Goal: Use online tool/utility: Use online tool/utility

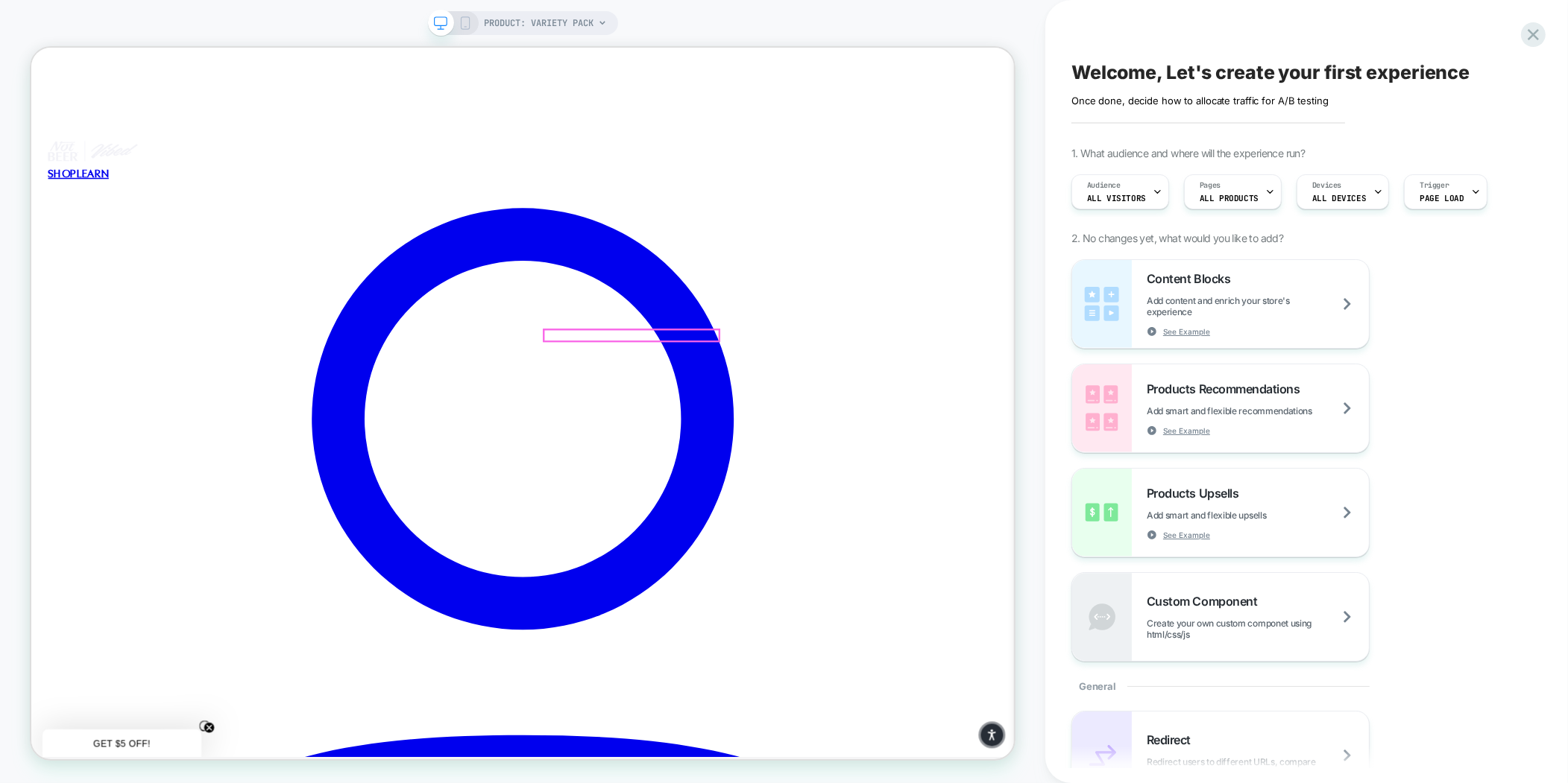
click at [845, 434] on div at bounding box center [832, 431] width 233 height 15
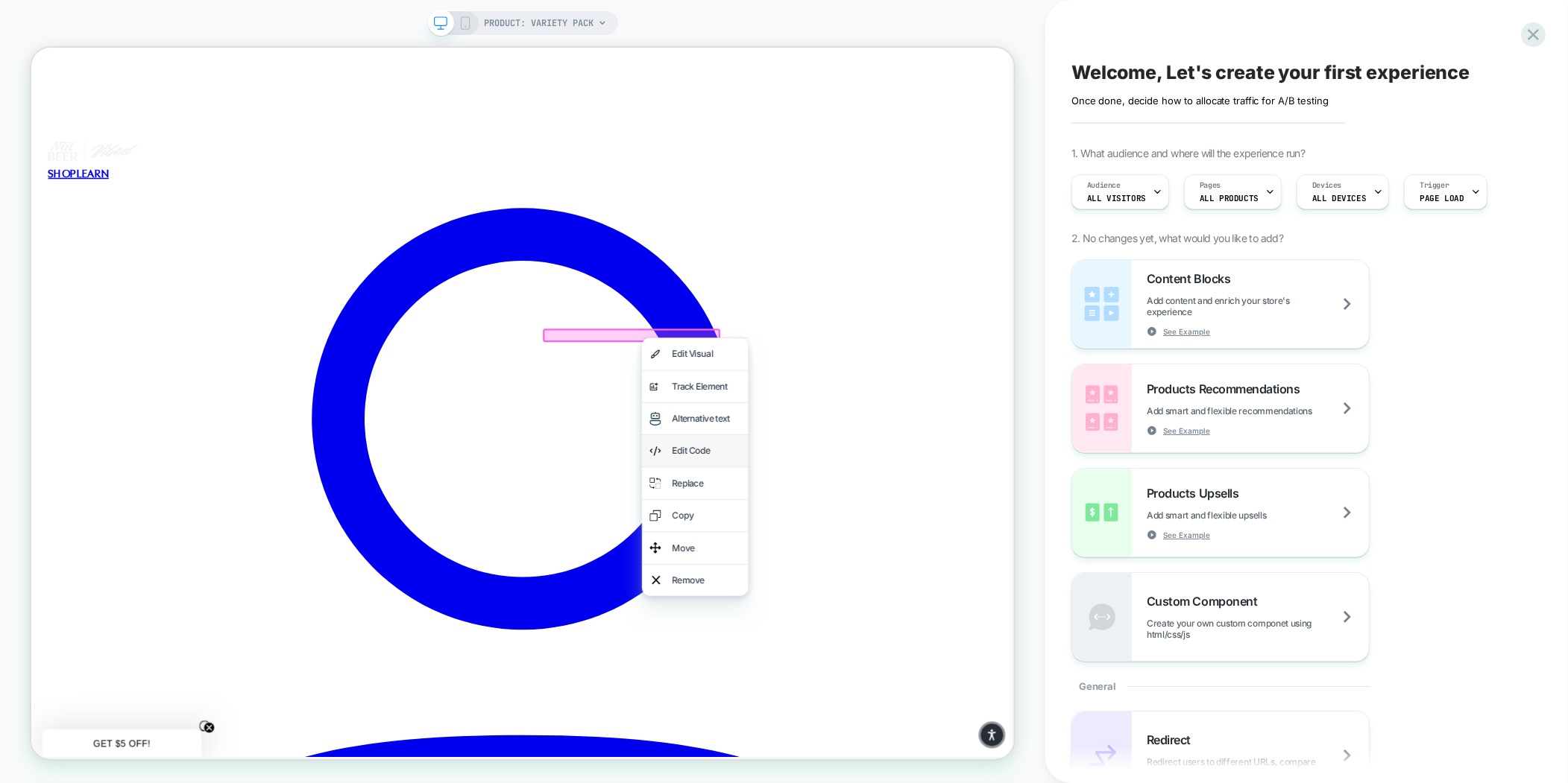
click at [907, 591] on div "Edit Code" at bounding box center [931, 585] width 91 height 21
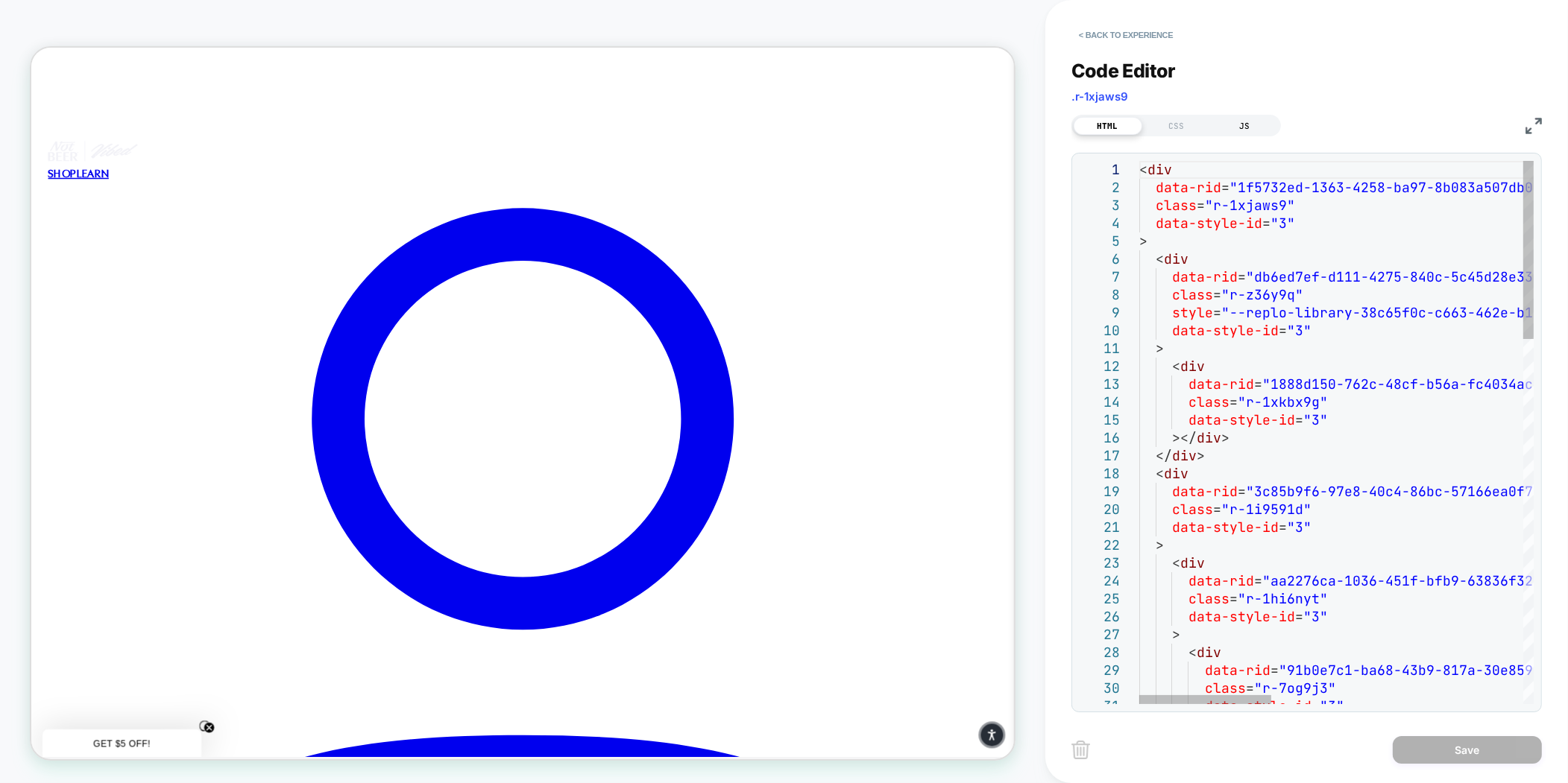
click at [1239, 127] on div "JS" at bounding box center [1245, 125] width 68 height 18
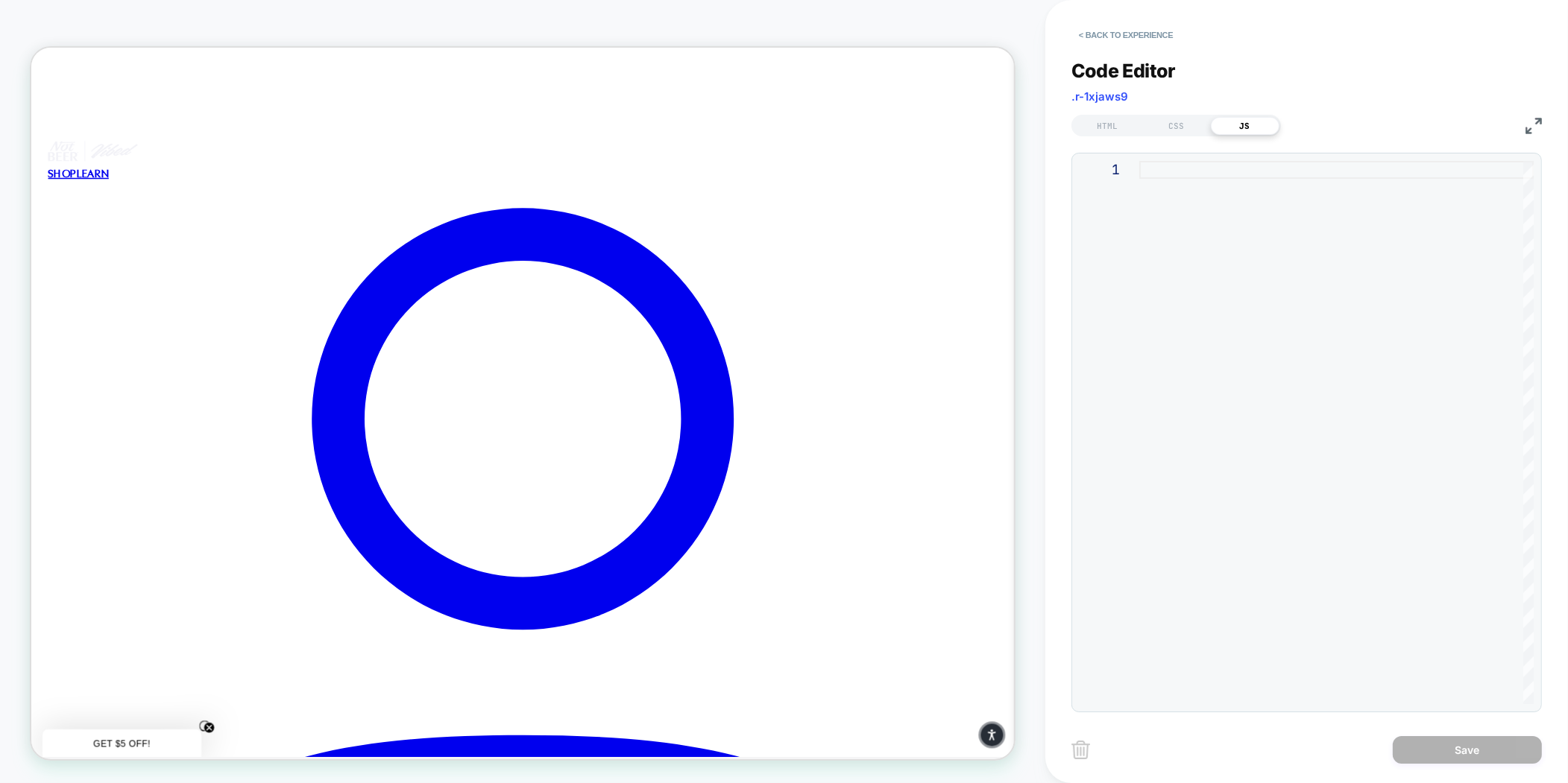
click at [1199, 173] on div at bounding box center [1336, 433] width 395 height 543
type textarea "**********"
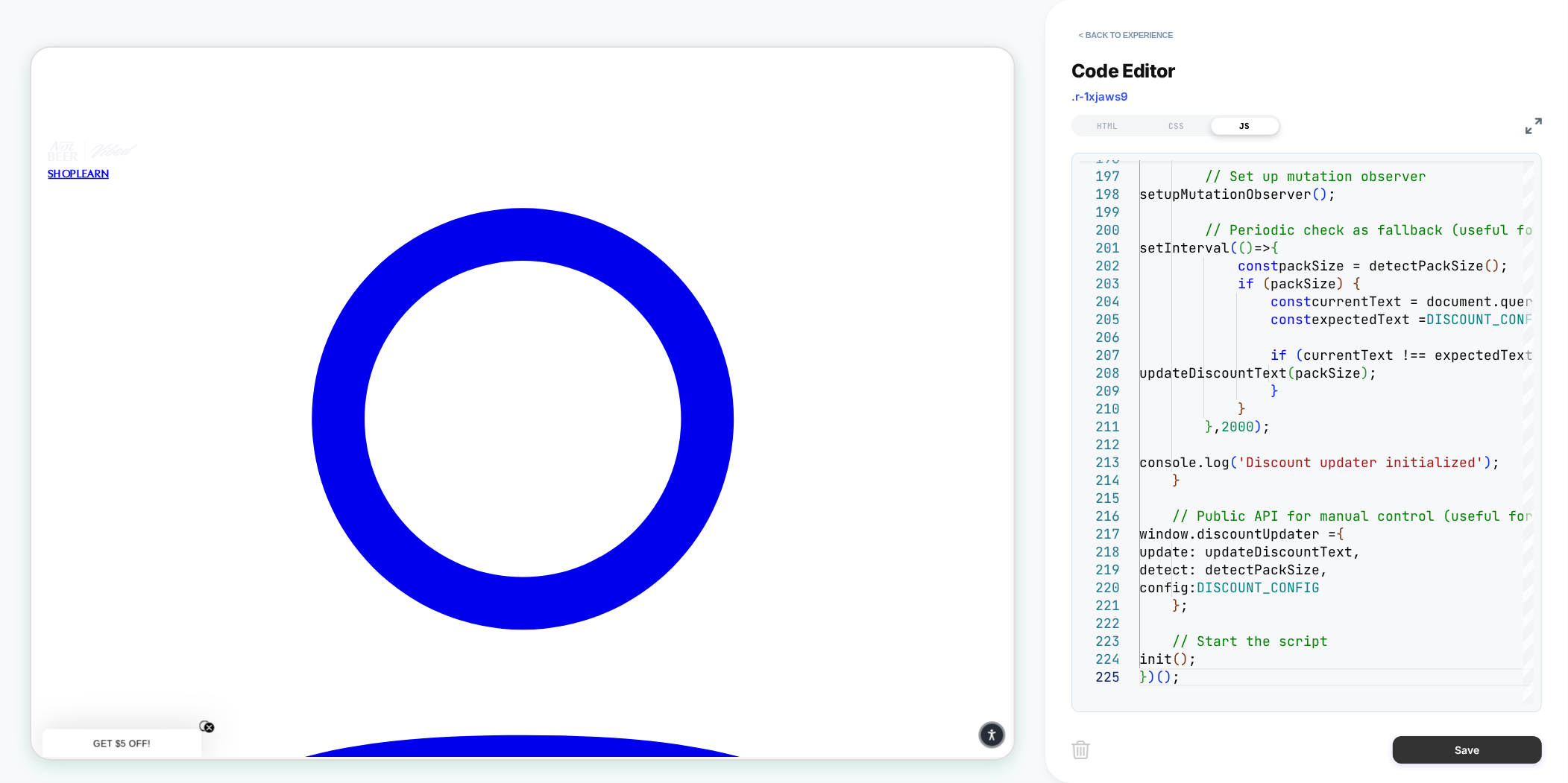
click at [1451, 747] on button "Save" at bounding box center [1467, 750] width 149 height 28
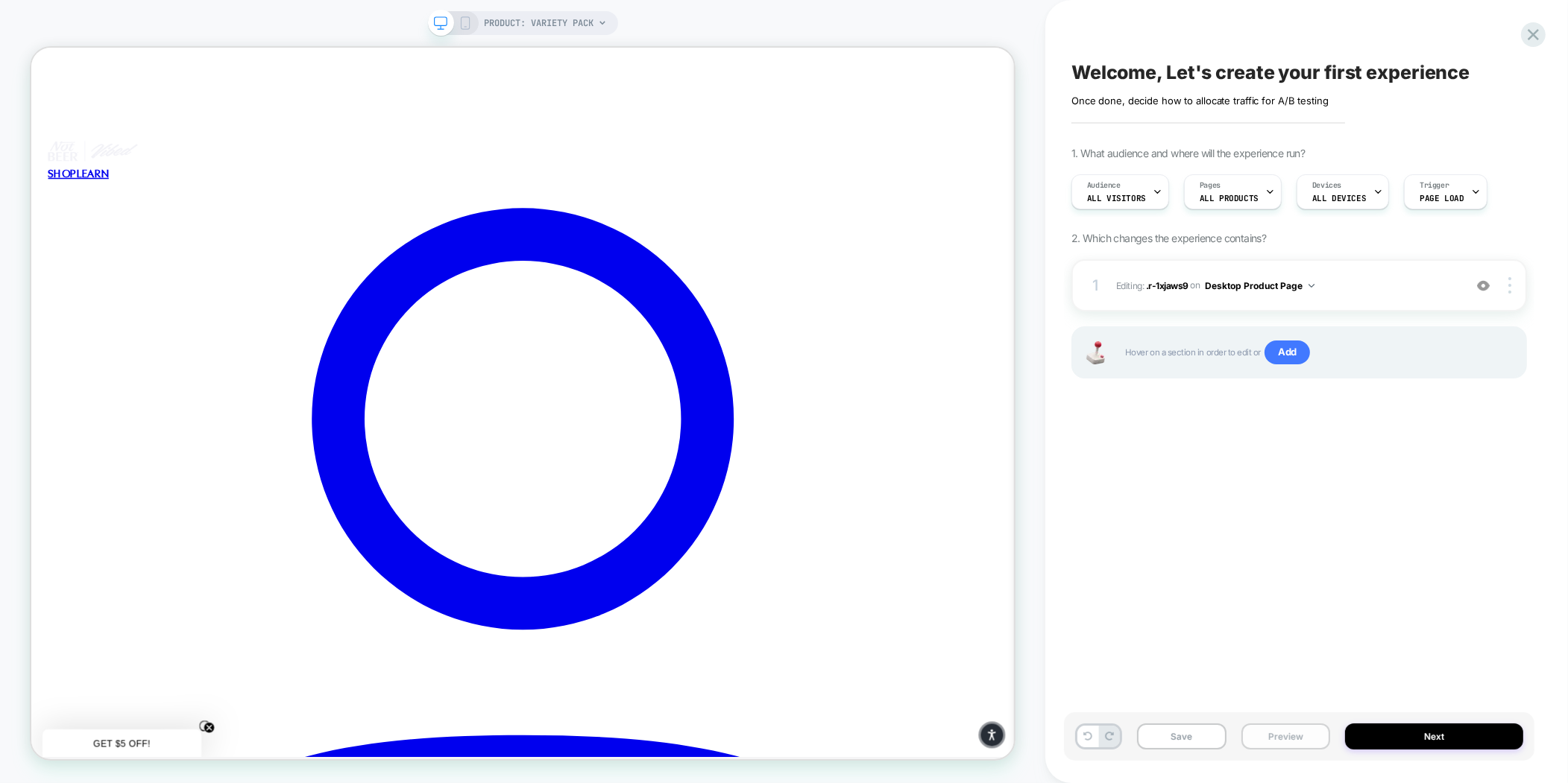
click at [1263, 738] on button "Preview" at bounding box center [1285, 737] width 89 height 26
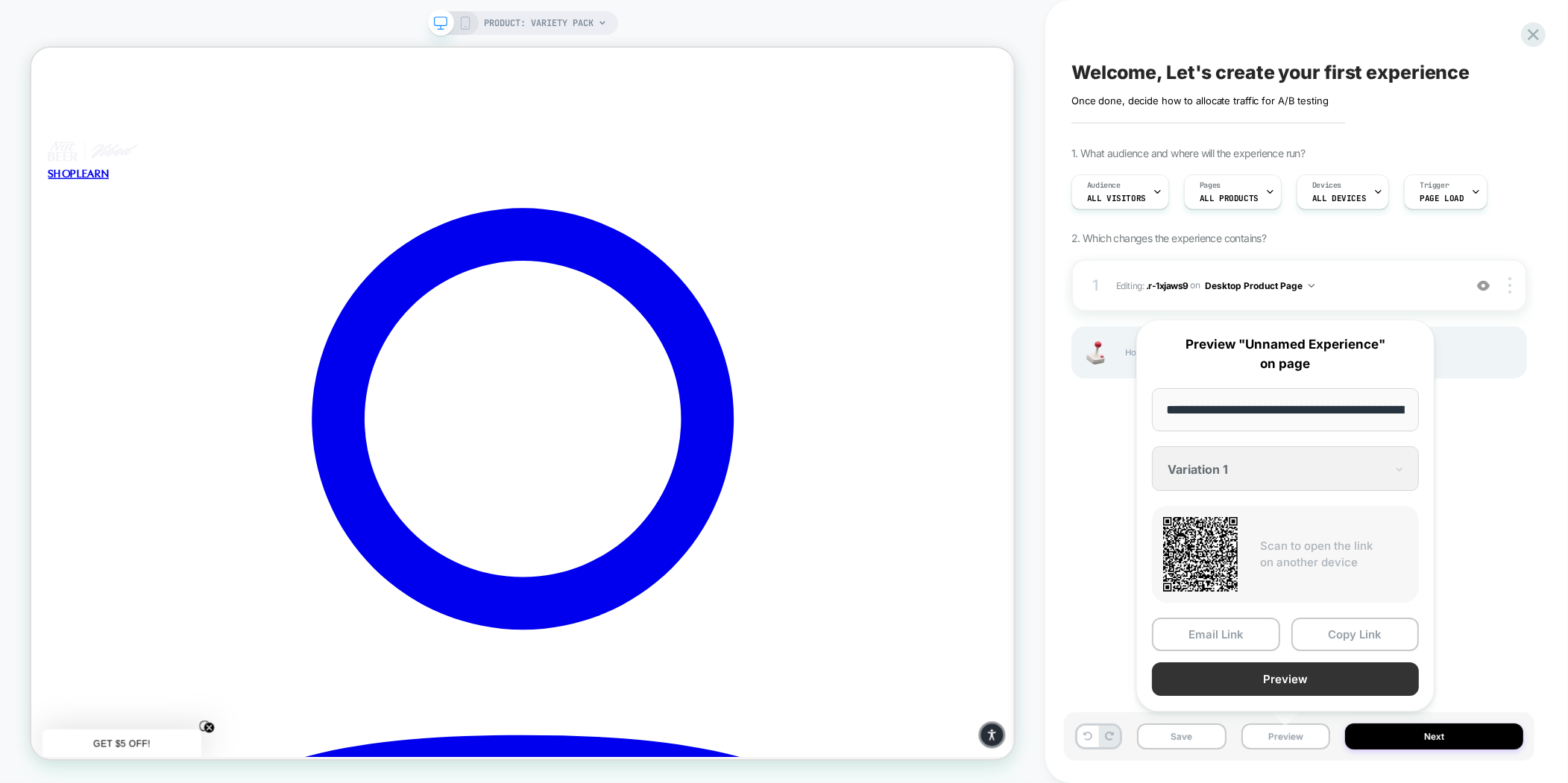
click at [1259, 680] on button "Preview" at bounding box center [1285, 679] width 267 height 34
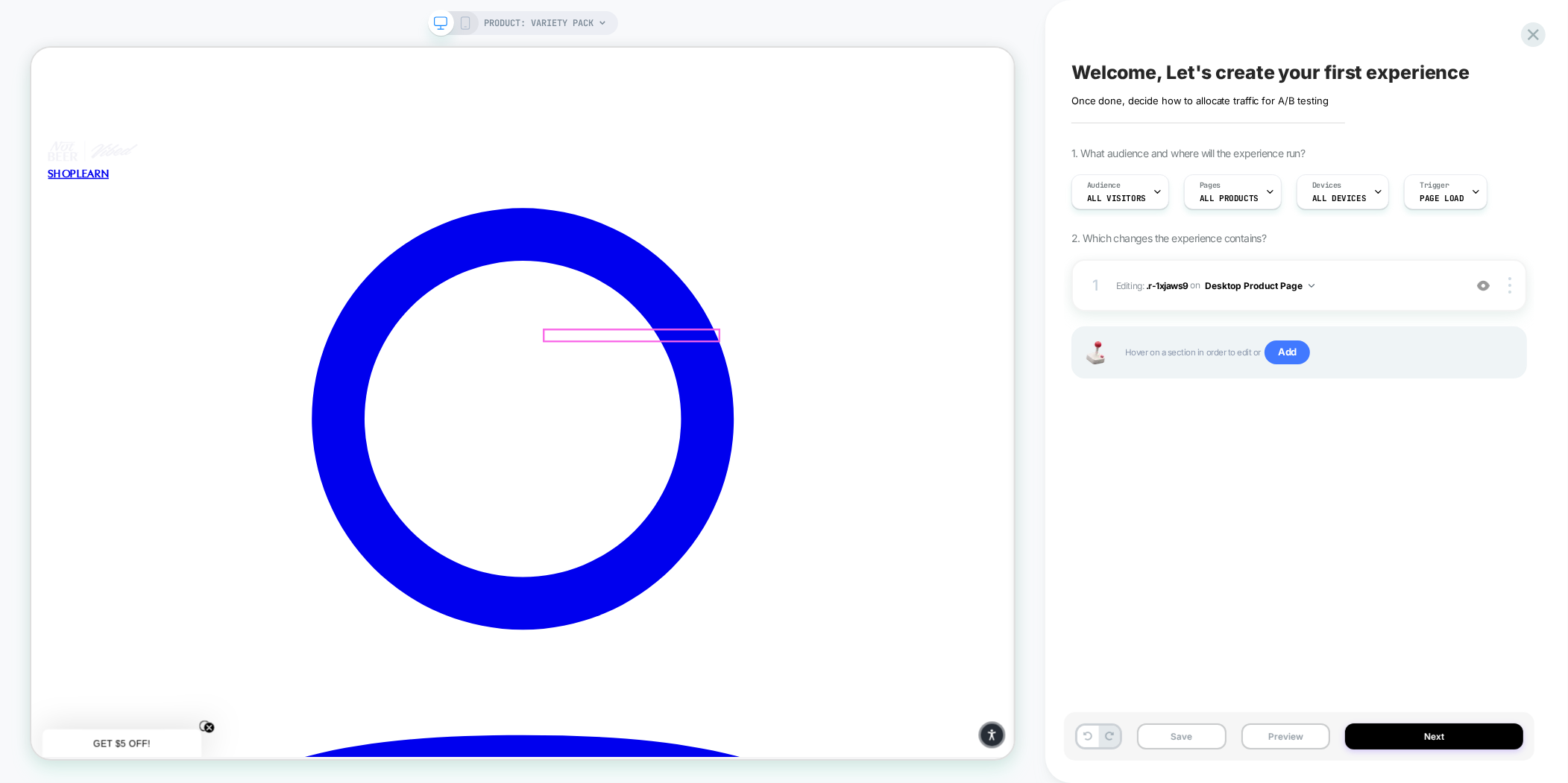
click at [845, 434] on div at bounding box center [832, 431] width 233 height 15
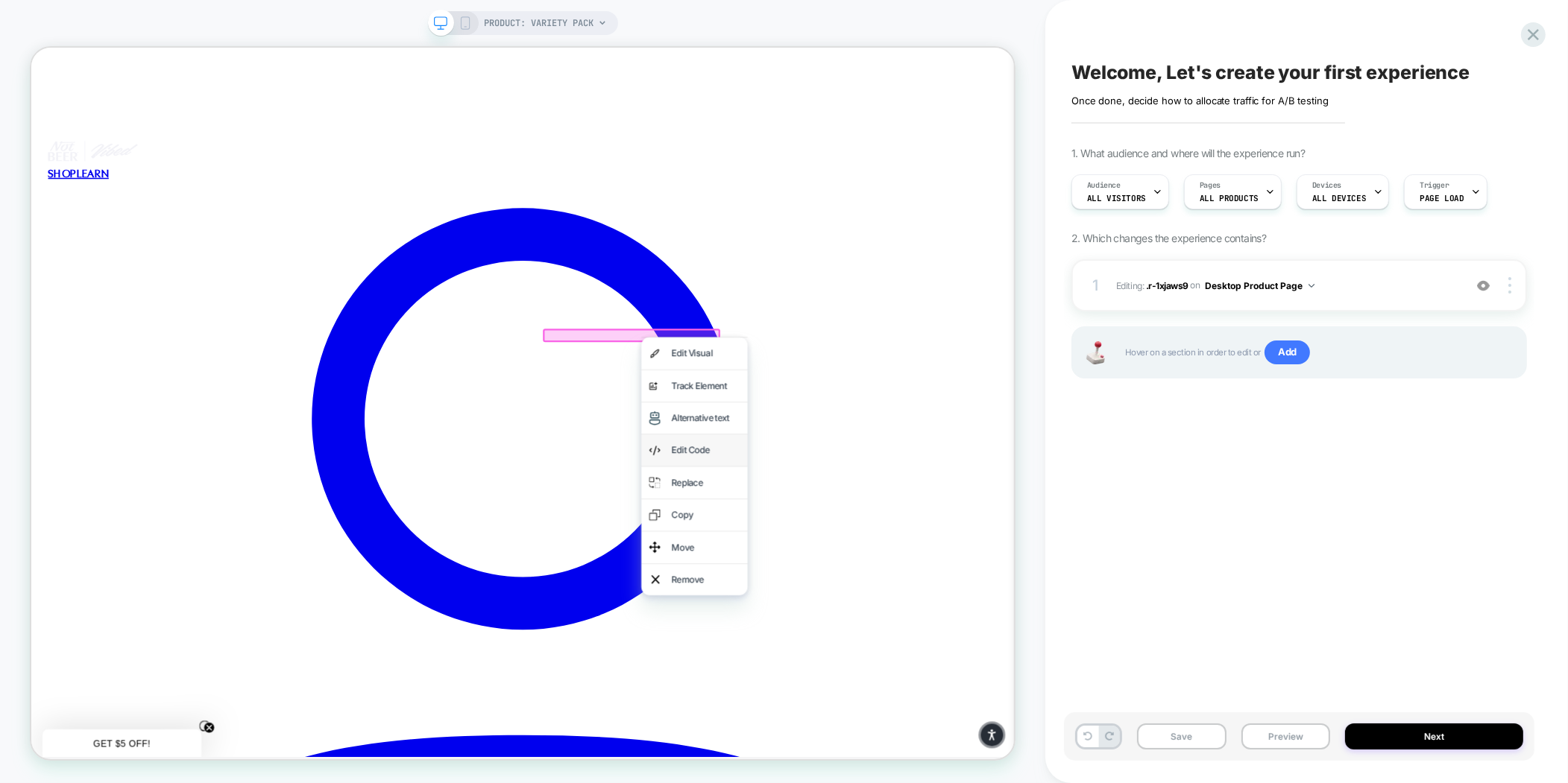
click at [875, 583] on div "Edit Code" at bounding box center [915, 584] width 141 height 42
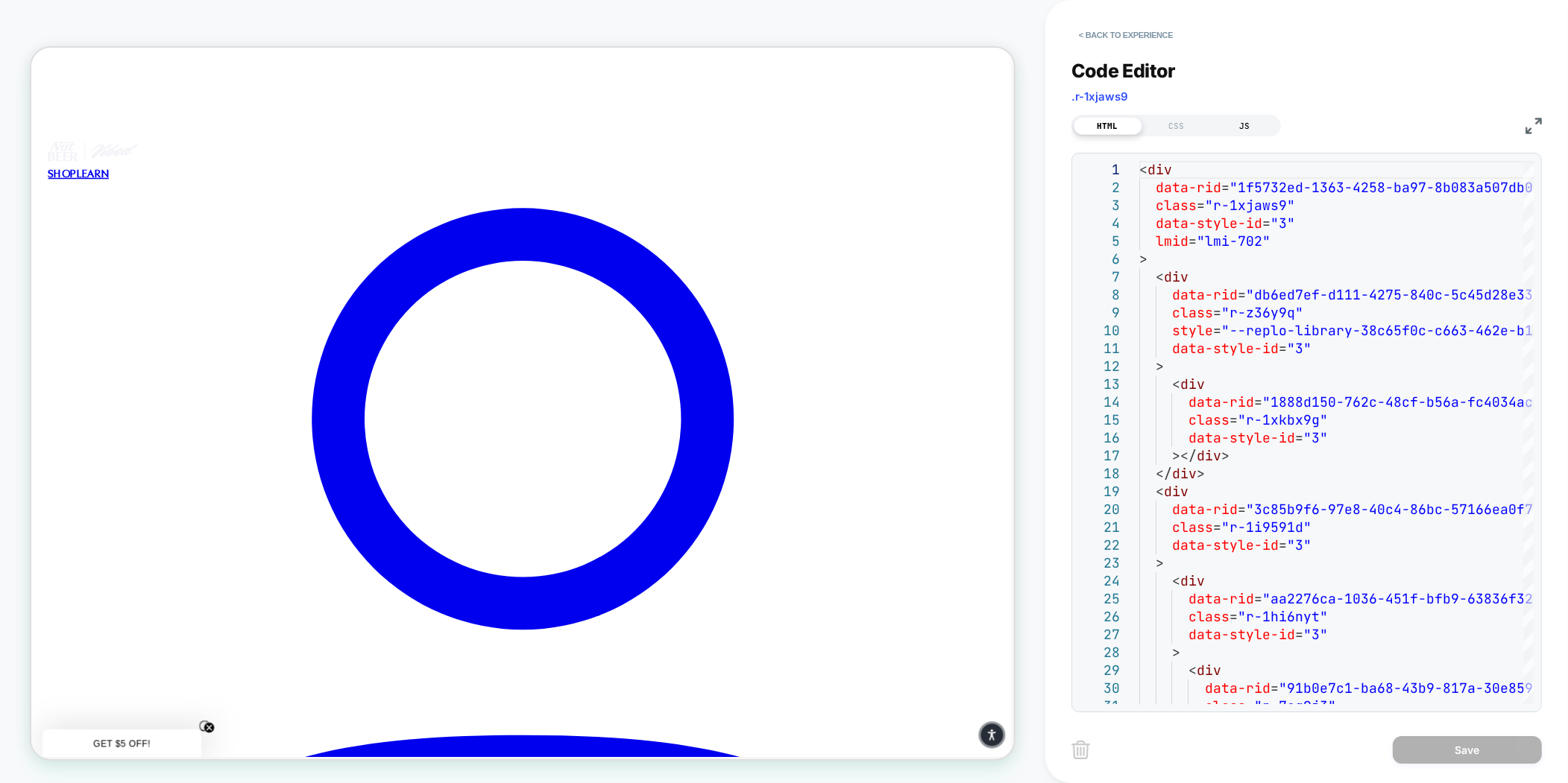
click at [1248, 117] on div "JS" at bounding box center [1245, 125] width 68 height 18
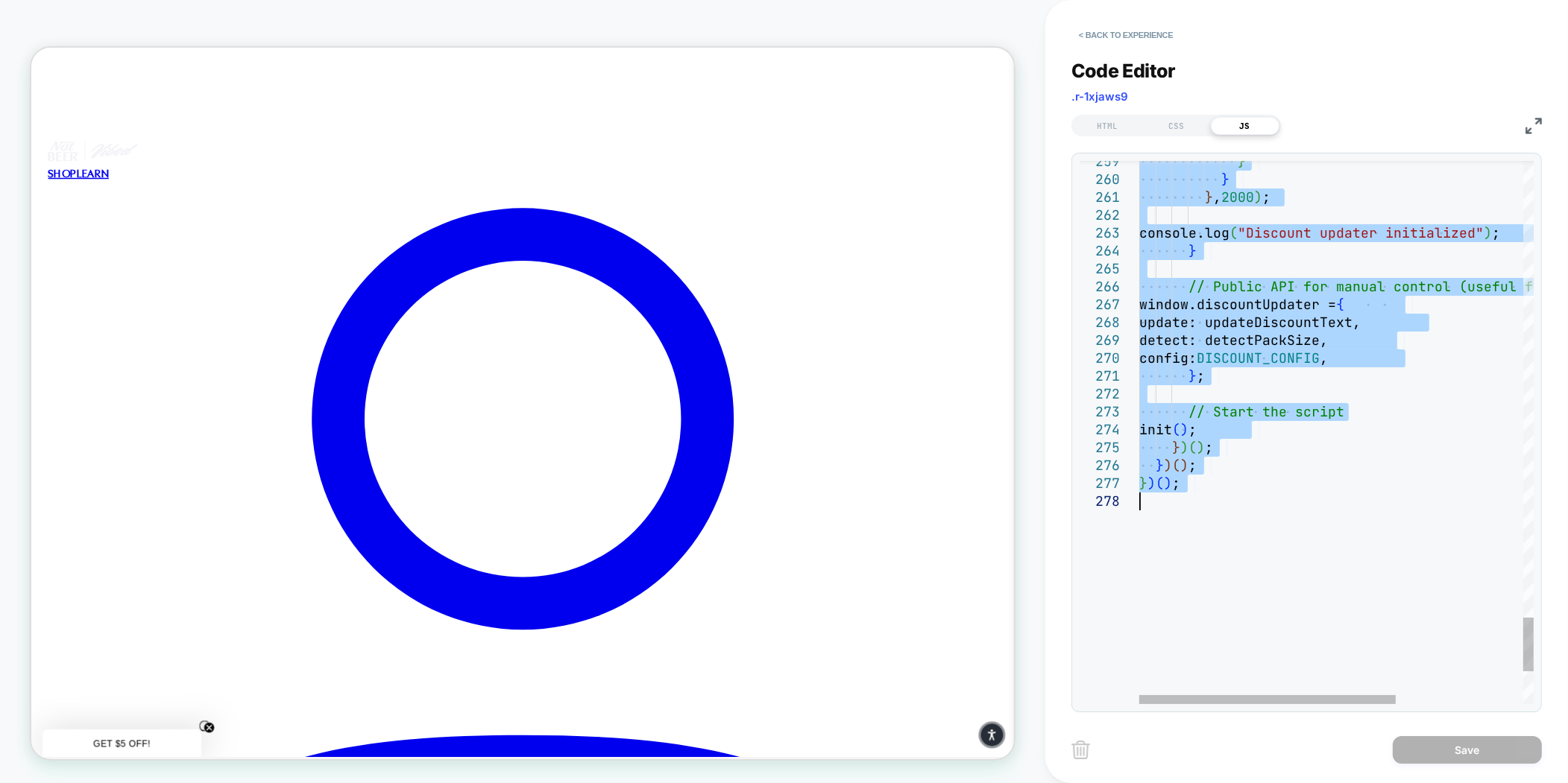
type textarea "**********"
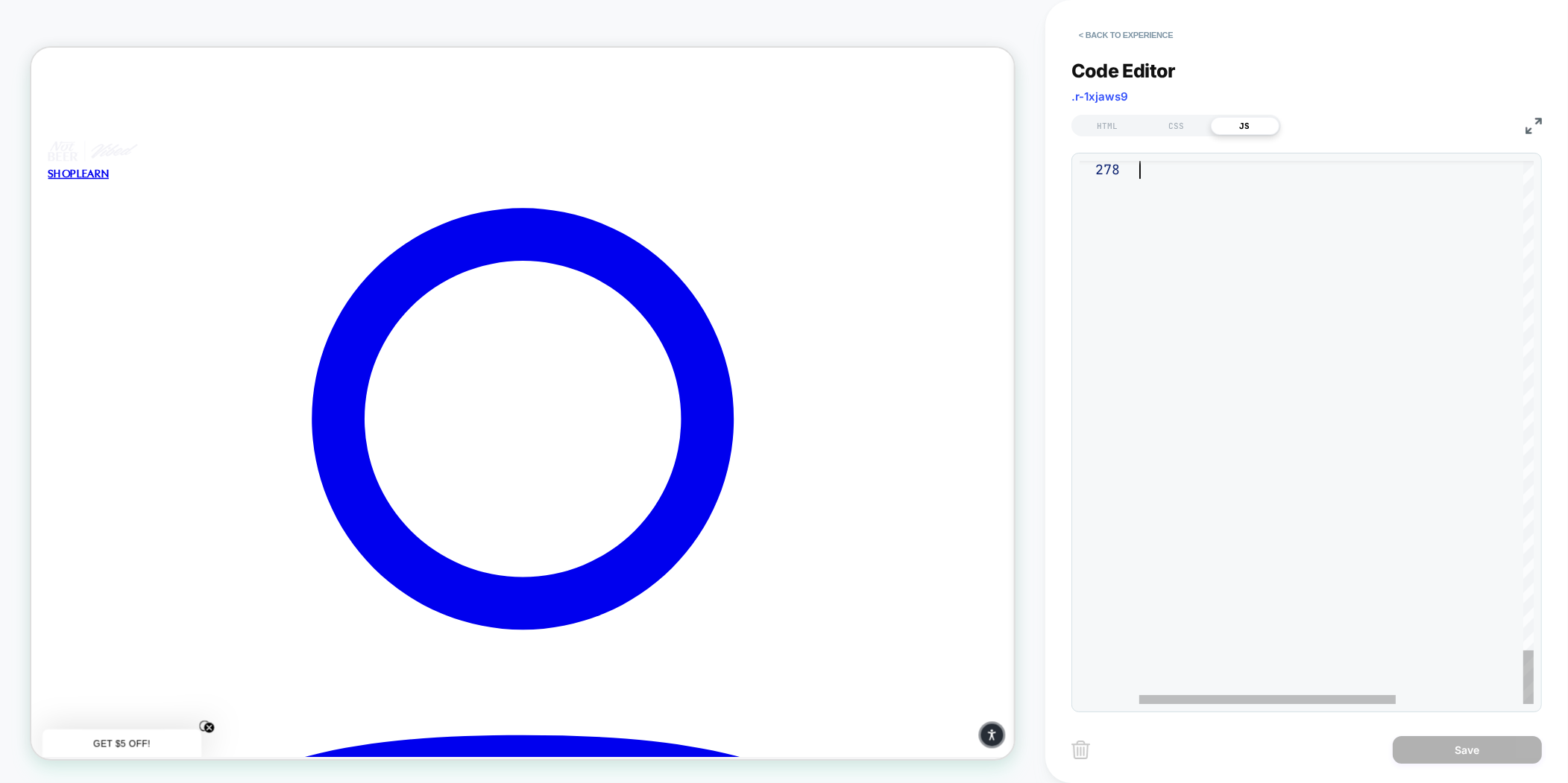
drag, startPoint x: 1141, startPoint y: 164, endPoint x: 1387, endPoint y: 801, distance: 682.9
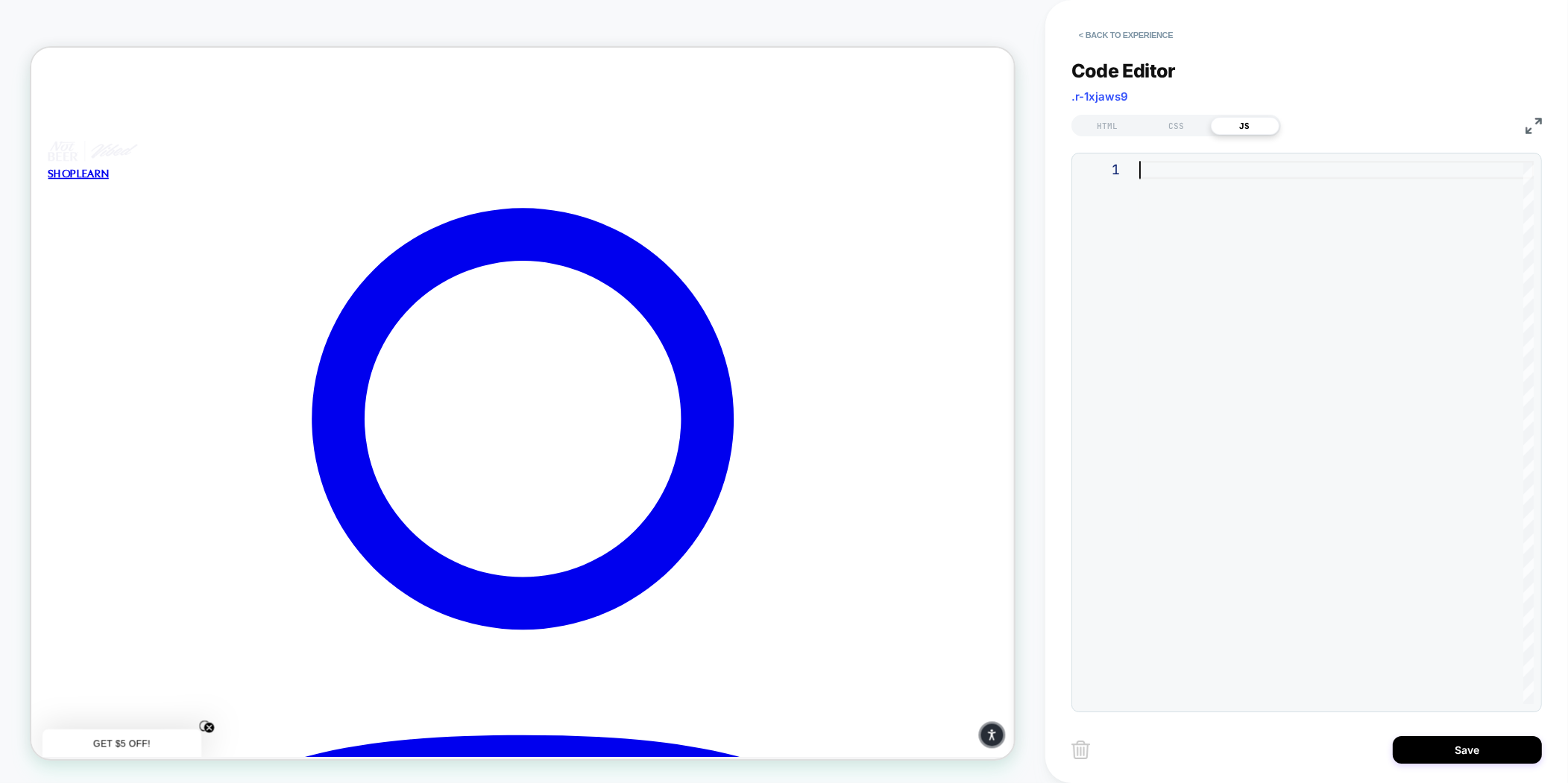
type textarea "**********"
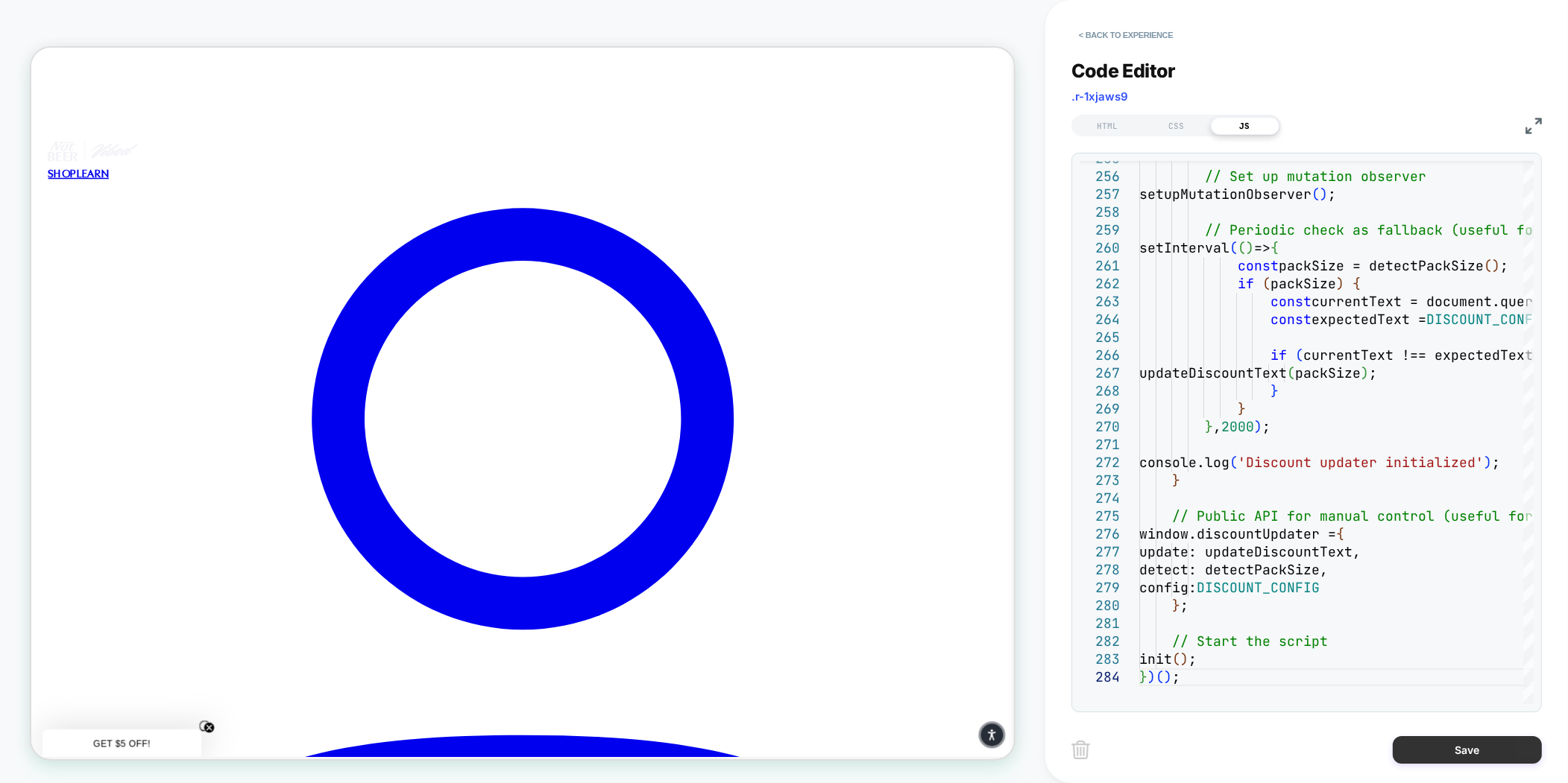
click at [1434, 748] on button "Save" at bounding box center [1467, 750] width 149 height 28
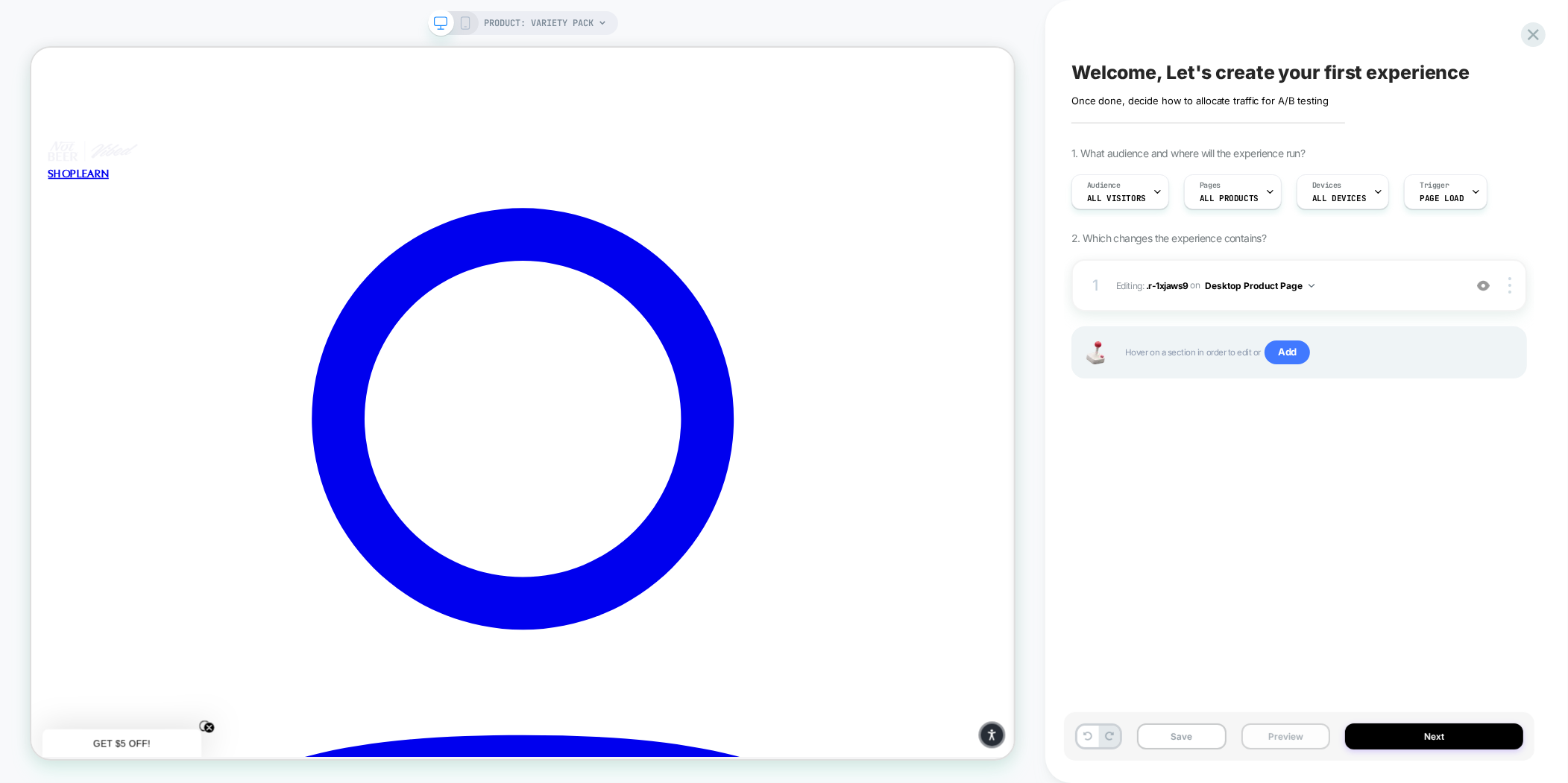
click at [1296, 738] on button "Preview" at bounding box center [1285, 737] width 89 height 26
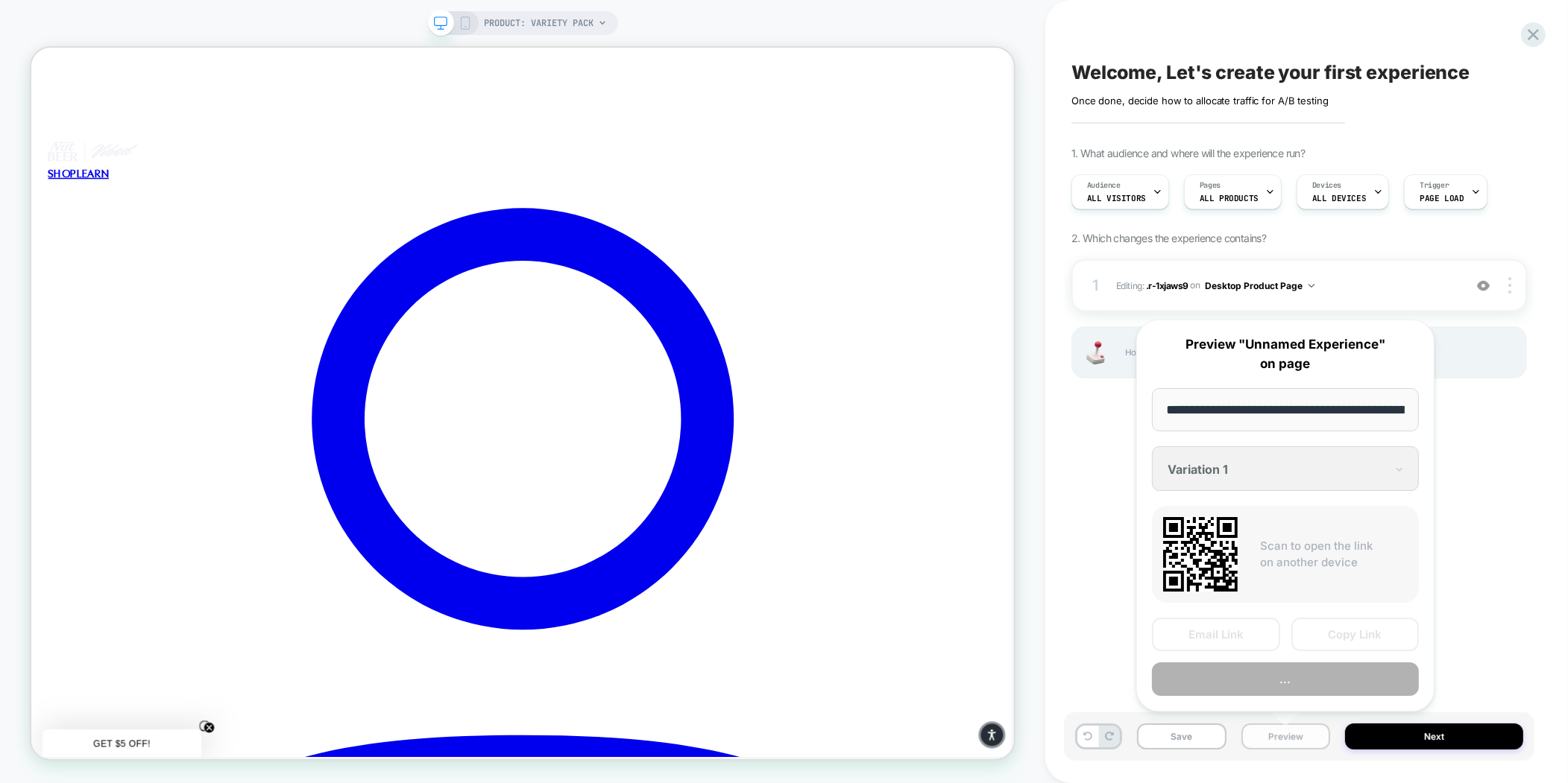
scroll to position [0, 164]
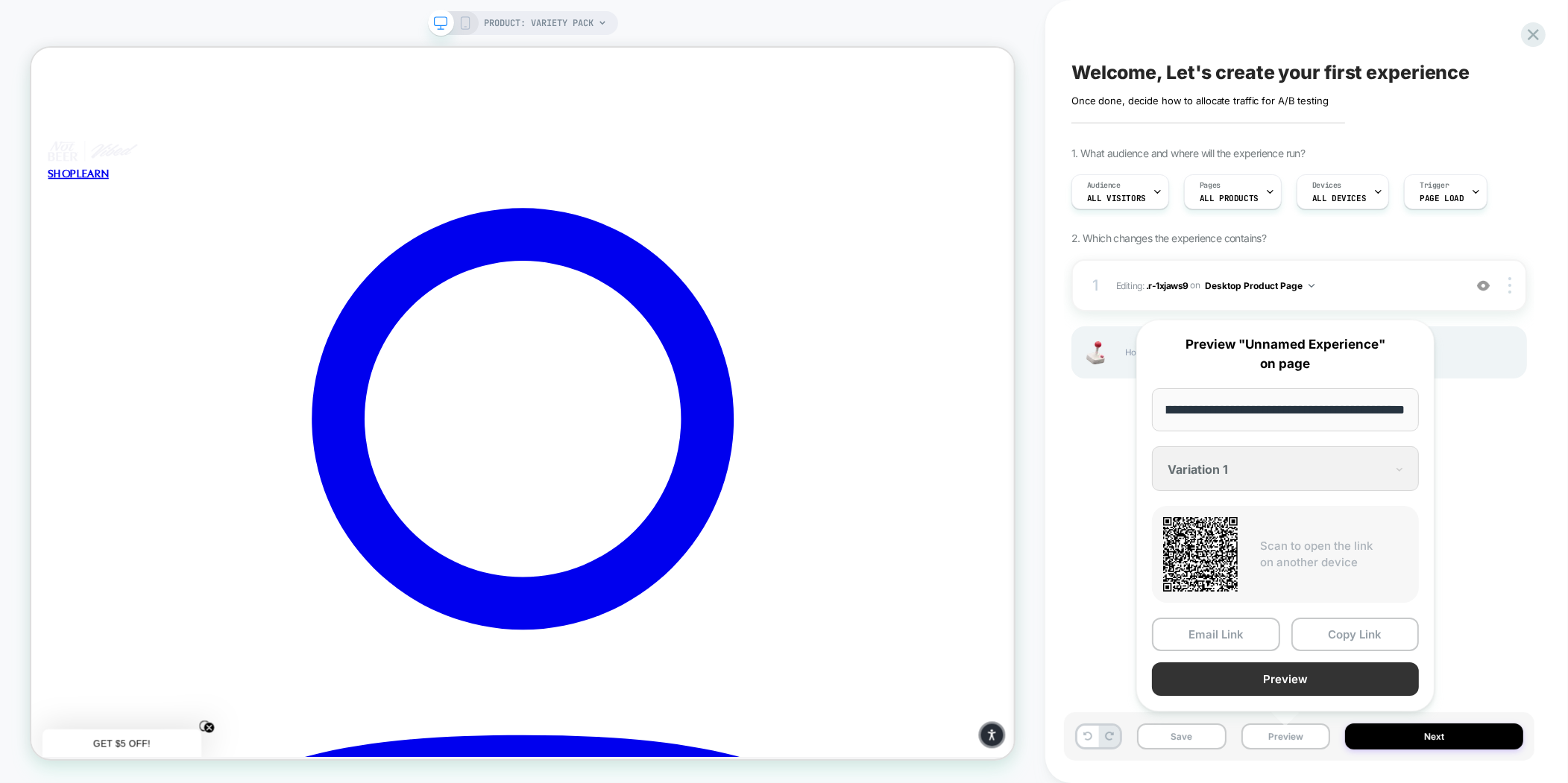
click at [1256, 670] on button "Preview" at bounding box center [1285, 679] width 267 height 34
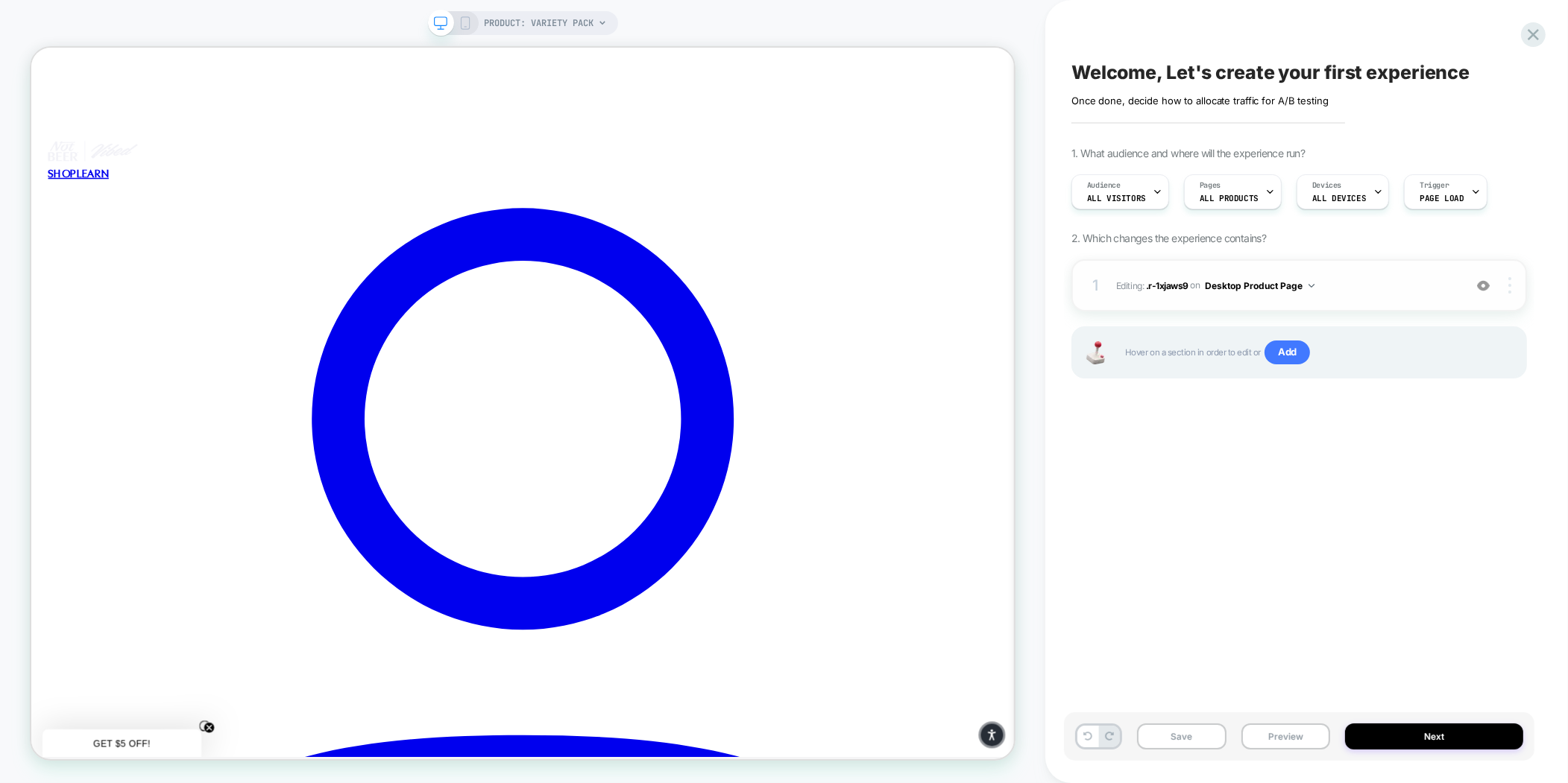
click at [1512, 287] on div at bounding box center [1511, 285] width 28 height 16
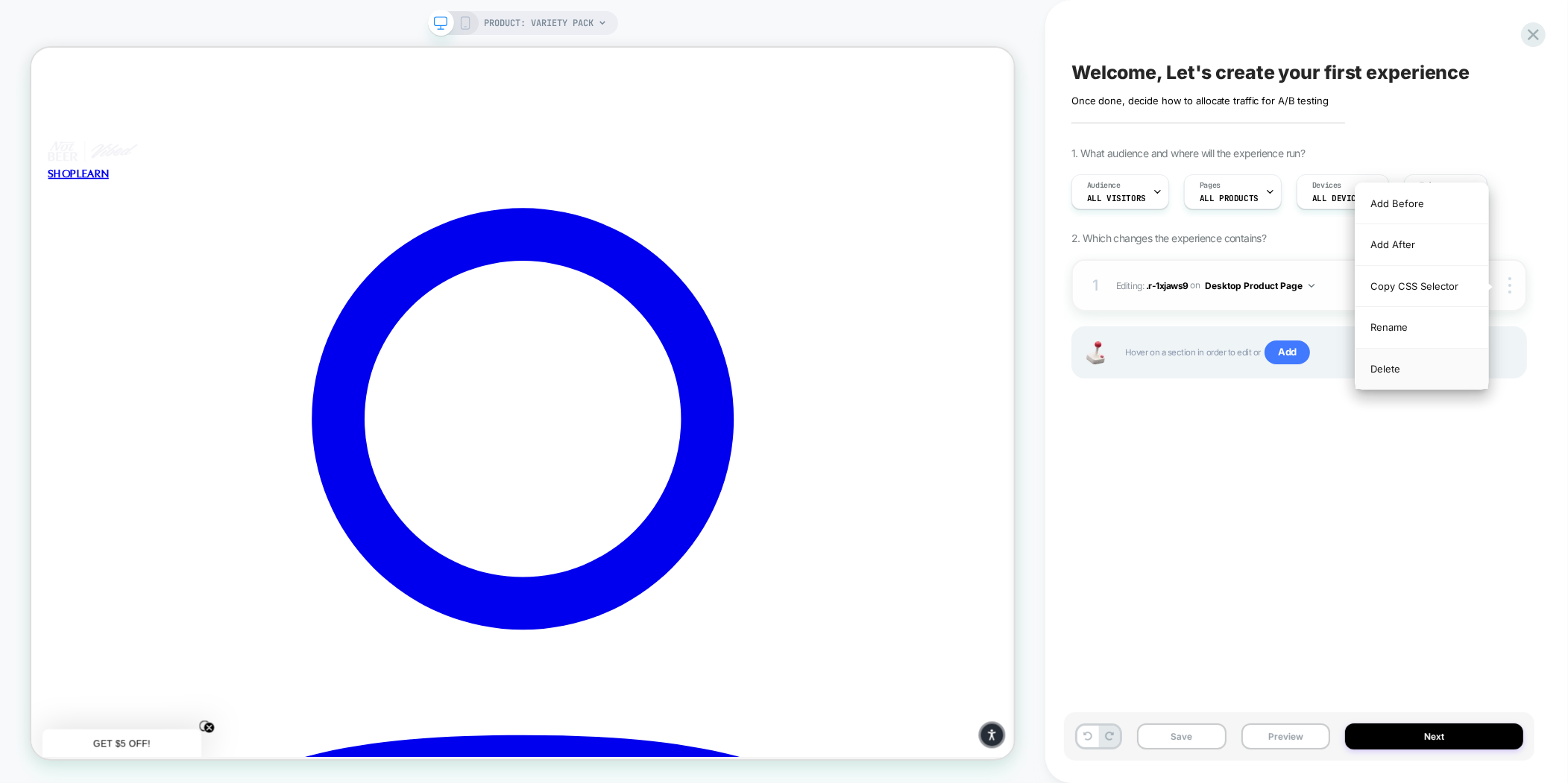
click at [1411, 372] on div "Delete" at bounding box center [1421, 368] width 133 height 40
